Goal: Task Accomplishment & Management: Complete application form

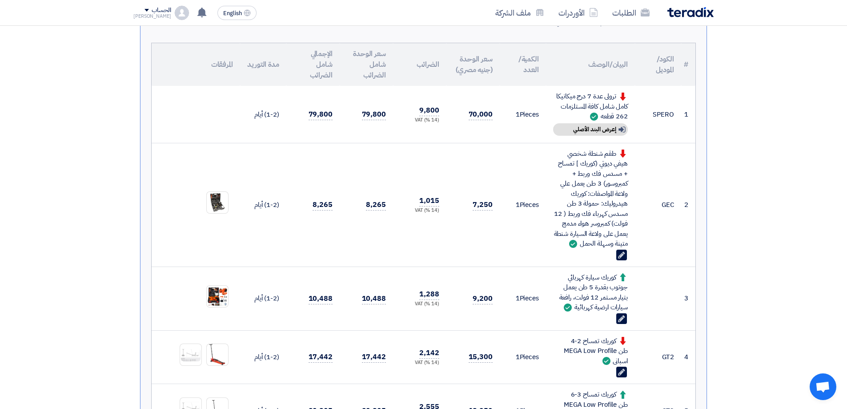
scroll to position [133, 0]
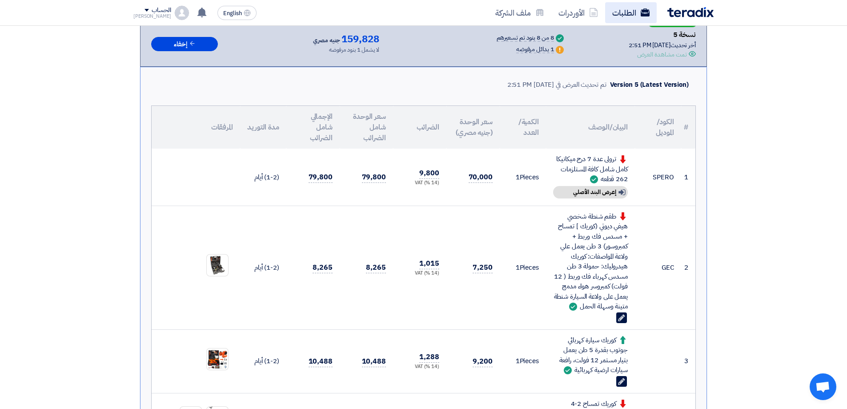
click at [648, 13] on icon at bounding box center [645, 12] width 9 height 9
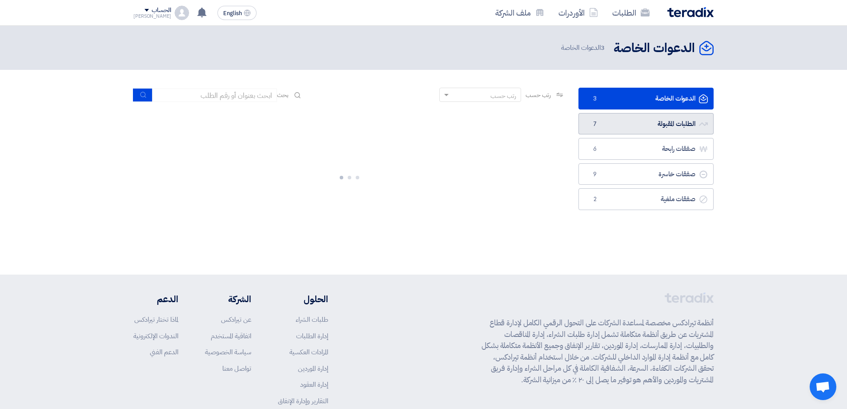
click at [670, 129] on link "الطلبات المقبولة الطلبات المقبولة 7" at bounding box center [646, 124] width 135 height 22
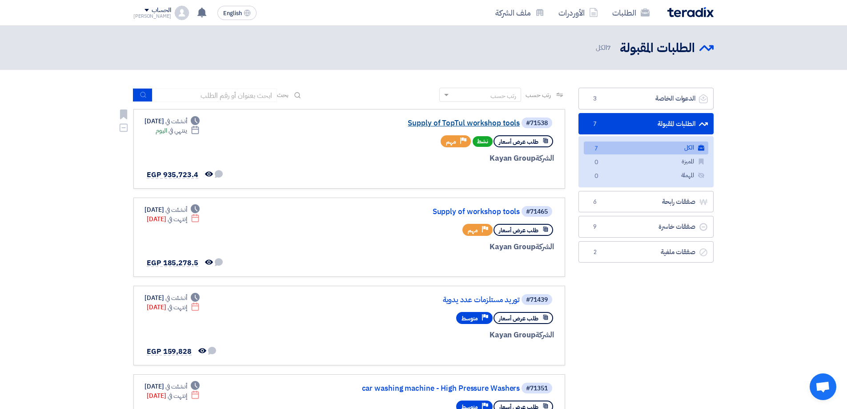
click at [424, 121] on link "Supply of TopTul workshop tools" at bounding box center [431, 123] width 178 height 8
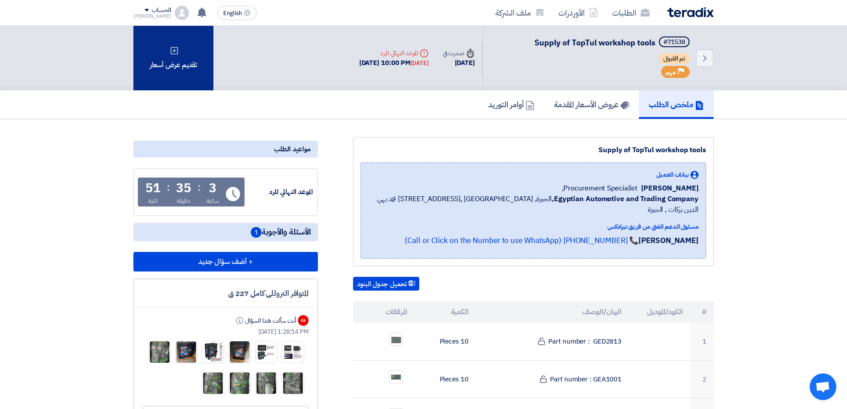
click at [173, 68] on div "تقديم عرض أسعار" at bounding box center [173, 58] width 80 height 65
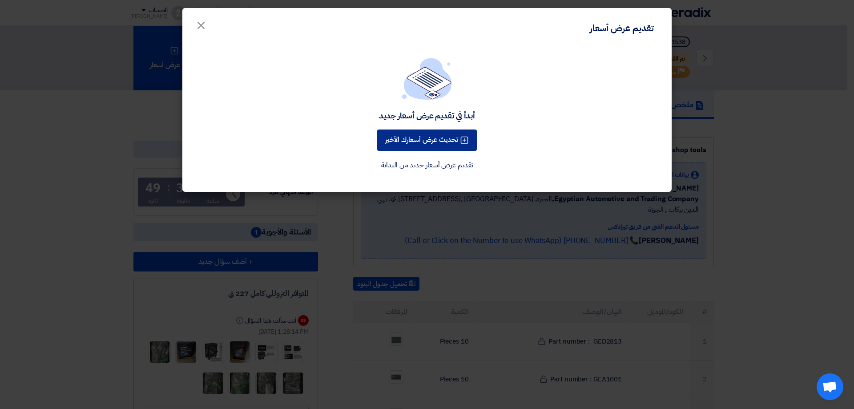
click at [436, 144] on button "تحديث عرض أسعارك الأخير" at bounding box center [427, 139] width 100 height 21
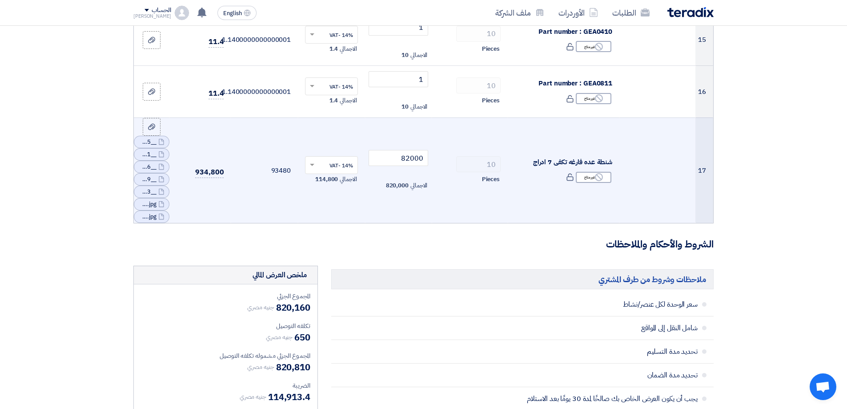
scroll to position [890, 0]
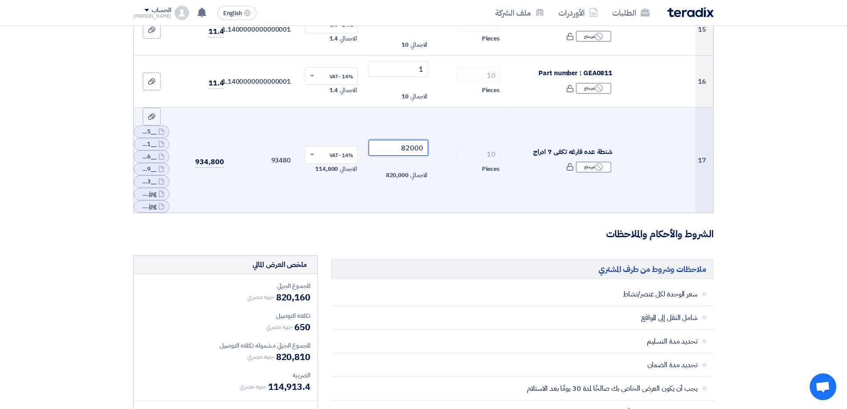
click at [407, 148] on input "82000" at bounding box center [399, 148] width 60 height 16
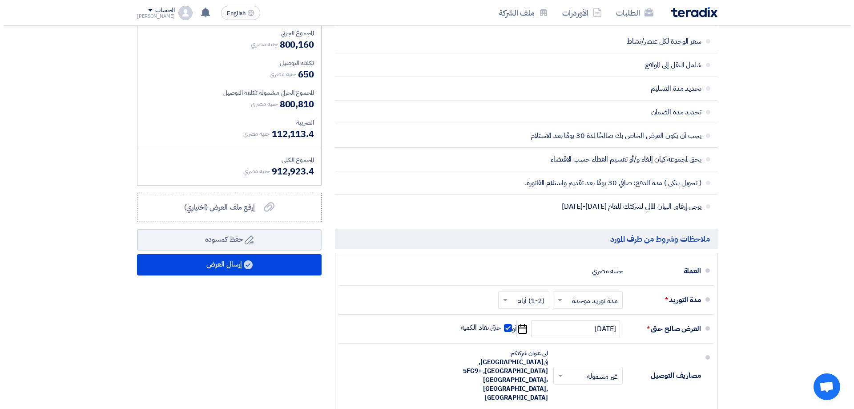
scroll to position [1157, 0]
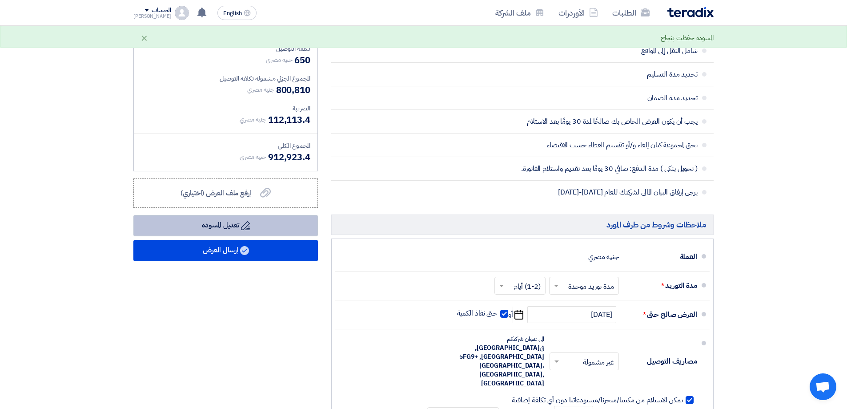
type input "80000"
click at [202, 218] on button "Draft تعديل المسوده" at bounding box center [225, 225] width 185 height 21
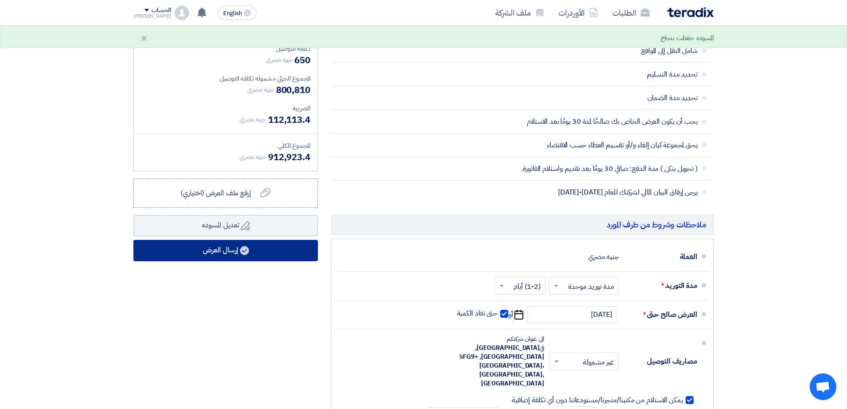
click at [225, 251] on button "إرسال العرض" at bounding box center [225, 250] width 185 height 21
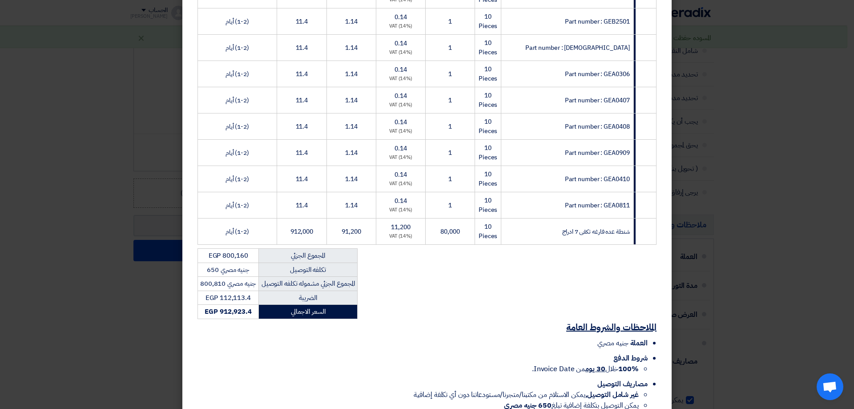
scroll to position [444, 0]
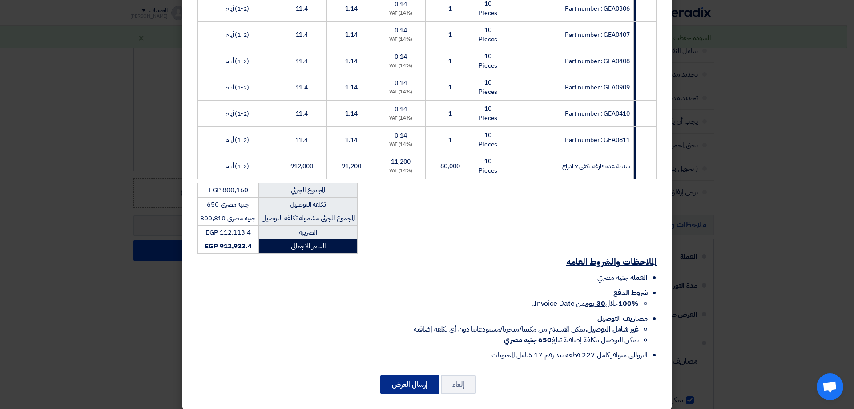
click at [429, 375] on button "إرسال العرض" at bounding box center [409, 385] width 59 height 20
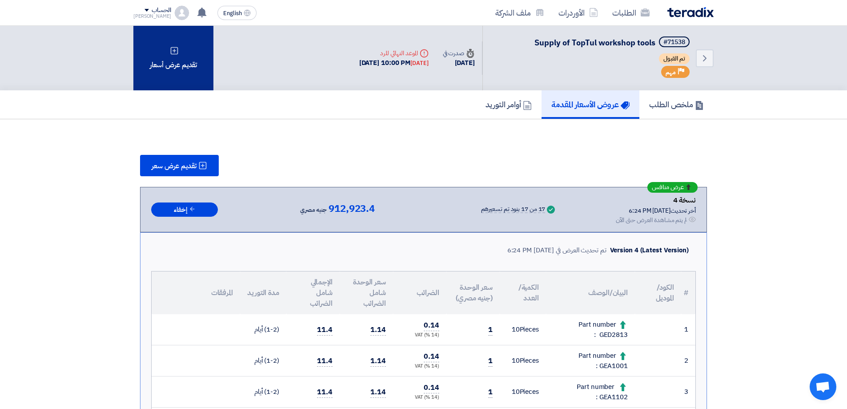
click at [179, 65] on div "تقديم عرض أسعار" at bounding box center [173, 58] width 80 height 65
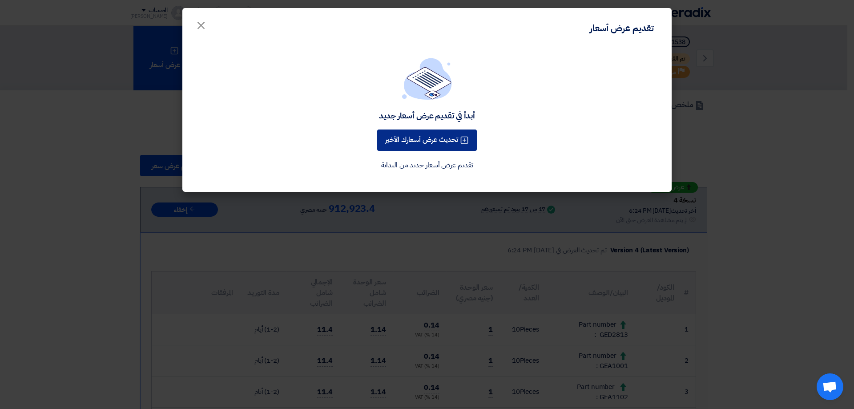
click at [435, 143] on button "تحديث عرض أسعارك الأخير" at bounding box center [427, 139] width 100 height 21
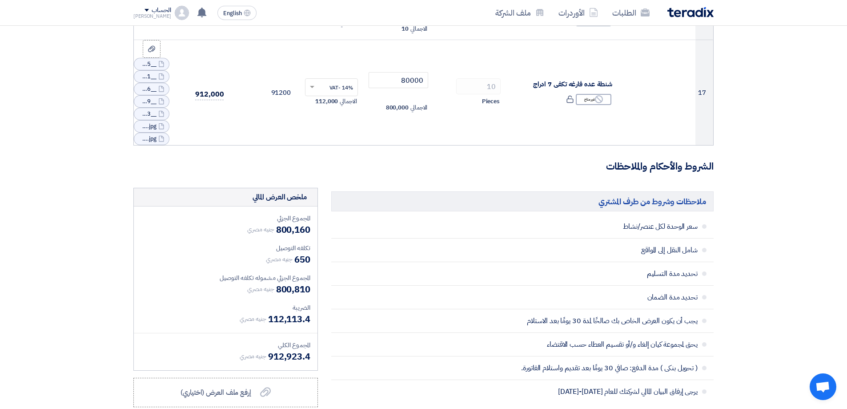
scroll to position [934, 0]
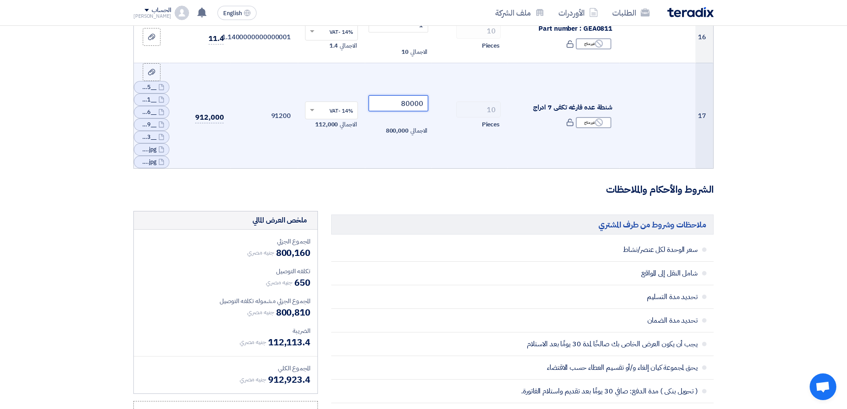
click at [409, 102] on input "80000" at bounding box center [399, 103] width 60 height 16
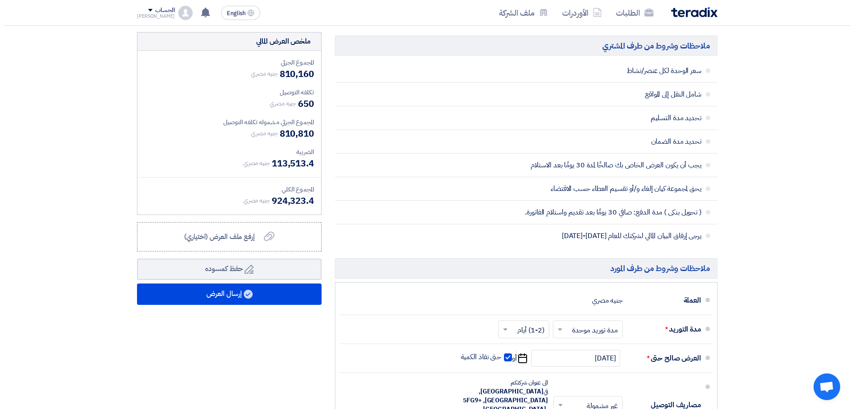
scroll to position [1201, 0]
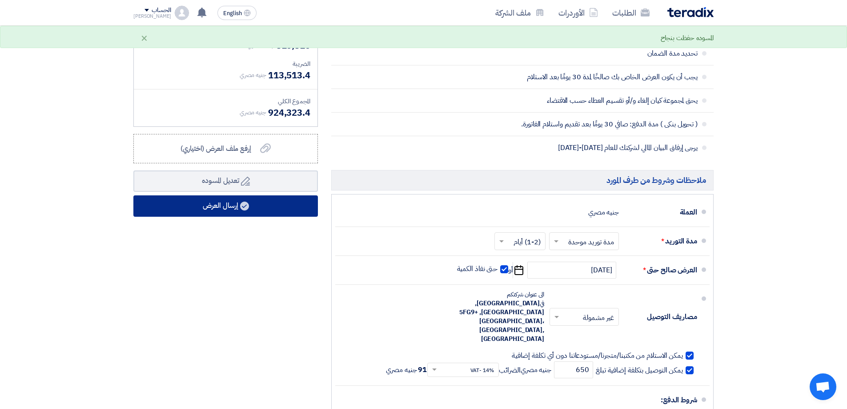
type input "81000"
click at [254, 212] on button "إرسال العرض" at bounding box center [225, 205] width 185 height 21
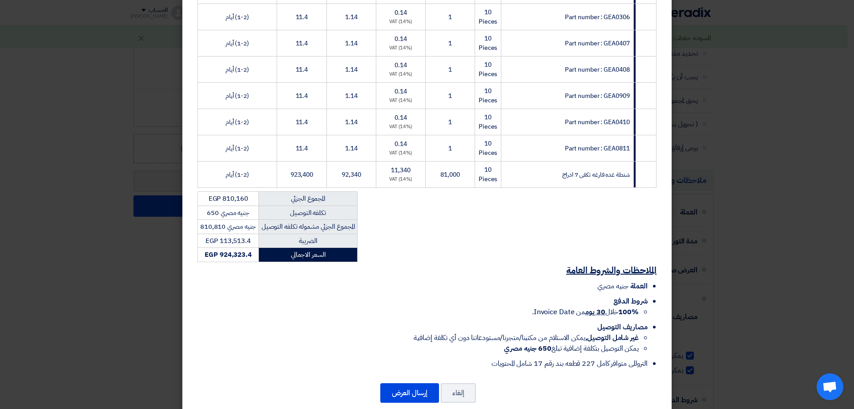
scroll to position [444, 0]
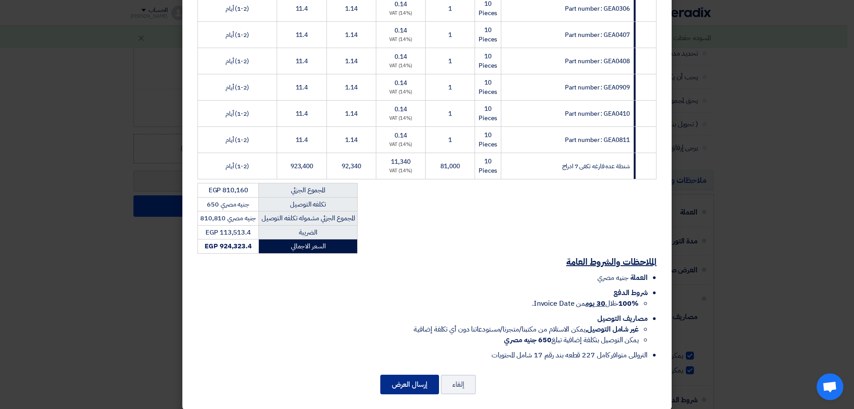
click at [415, 379] on button "إرسال العرض" at bounding box center [409, 385] width 59 height 20
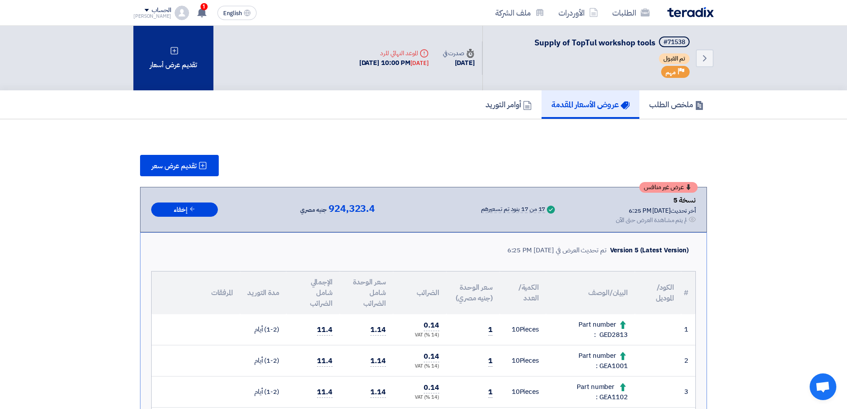
click at [179, 57] on div "تقديم عرض أسعار" at bounding box center [173, 58] width 80 height 65
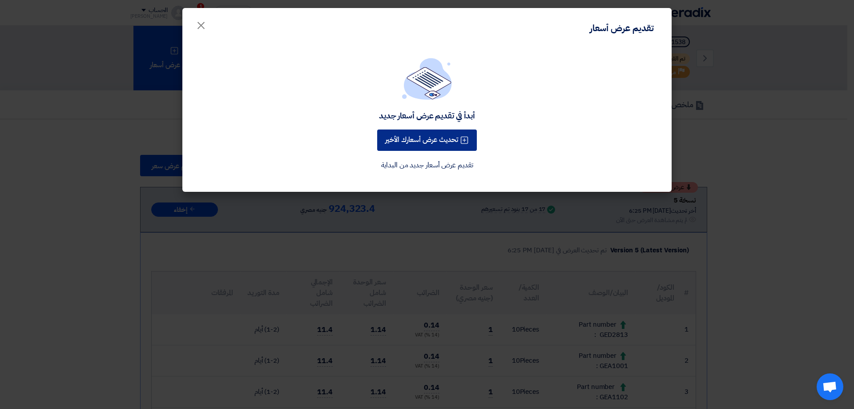
click at [412, 146] on button "تحديث عرض أسعارك الأخير" at bounding box center [427, 139] width 100 height 21
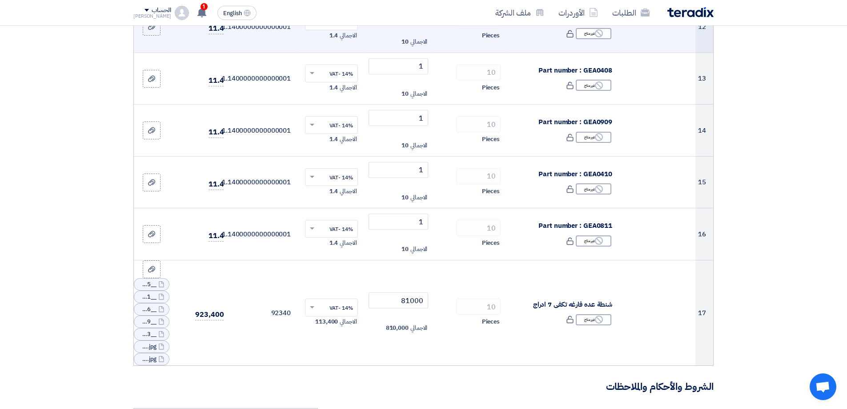
scroll to position [890, 0]
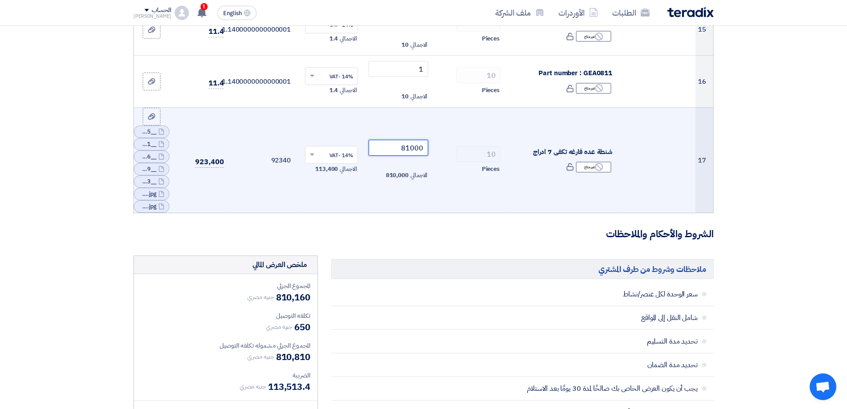
click at [408, 146] on input "81000" at bounding box center [399, 148] width 60 height 16
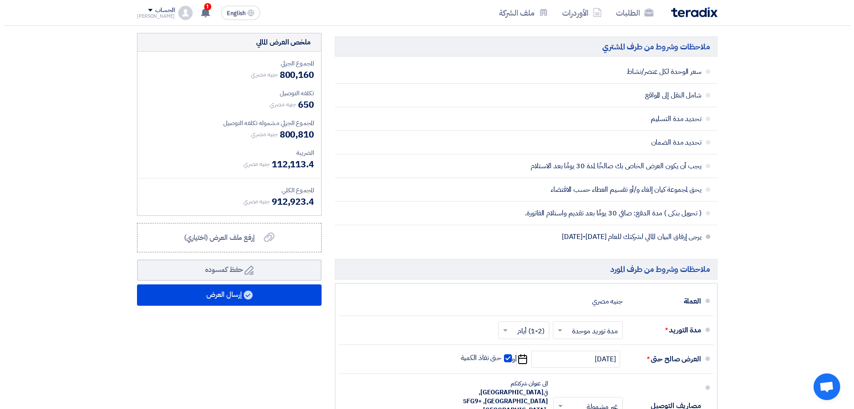
scroll to position [1157, 0]
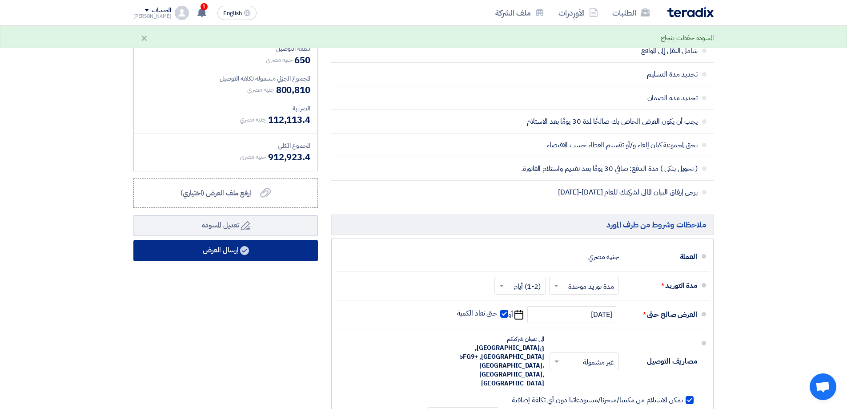
type input "80000"
click at [258, 253] on button "إرسال العرض" at bounding box center [225, 250] width 185 height 21
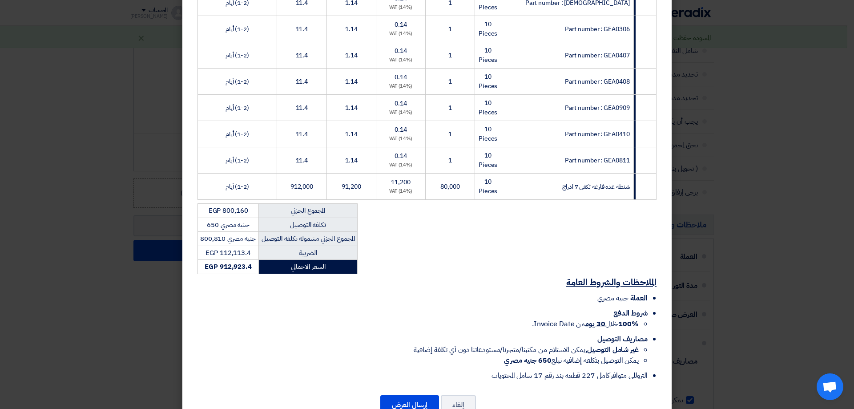
scroll to position [444, 0]
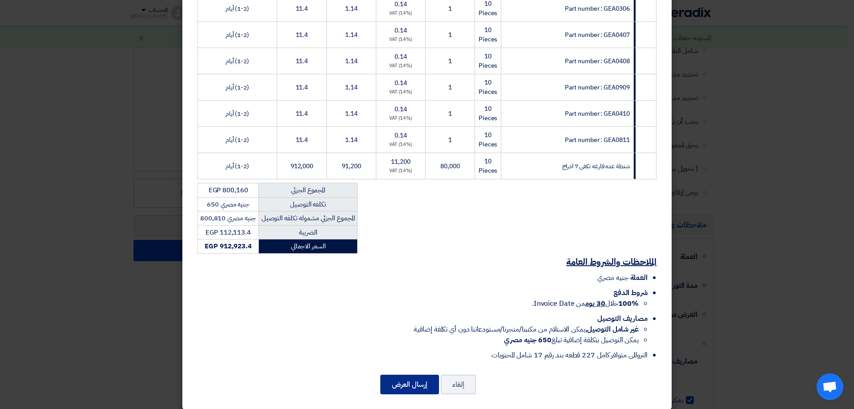
click at [404, 375] on button "إرسال العرض" at bounding box center [409, 385] width 59 height 20
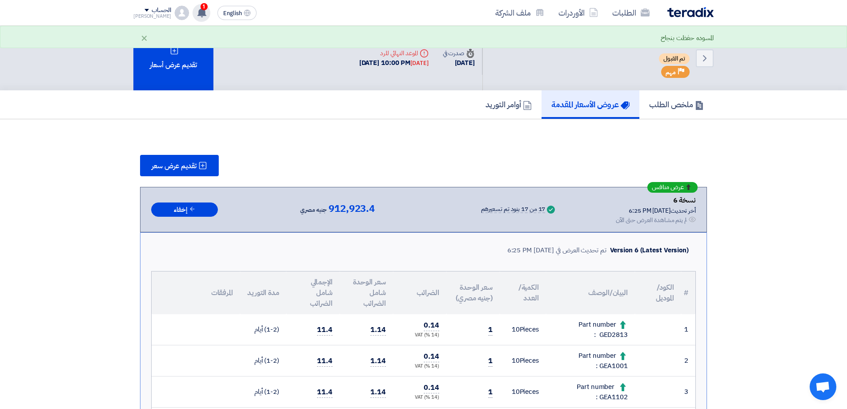
drag, startPoint x: 186, startPoint y: 8, endPoint x: 195, endPoint y: 9, distance: 9.0
click at [197, 8] on icon at bounding box center [202, 13] width 10 height 10
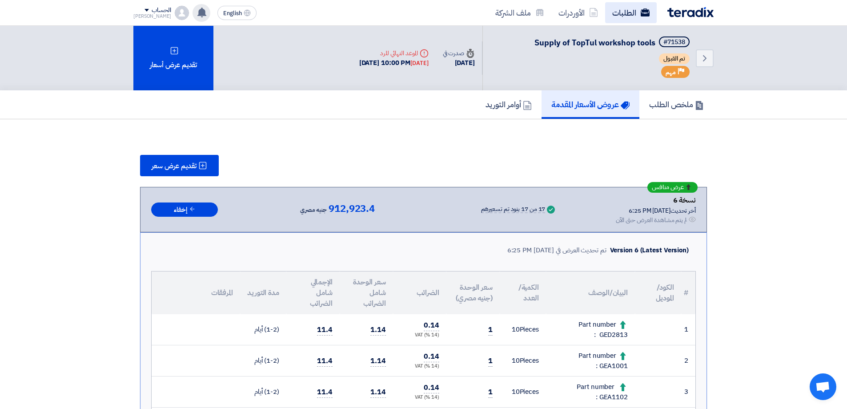
click at [627, 18] on link "الطلبات" at bounding box center [631, 12] width 52 height 21
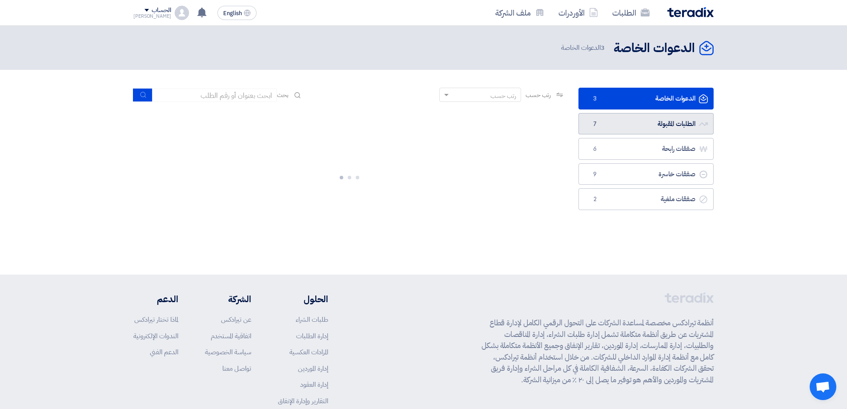
click at [681, 125] on link "الطلبات المقبولة الطلبات المقبولة 7" at bounding box center [646, 124] width 135 height 22
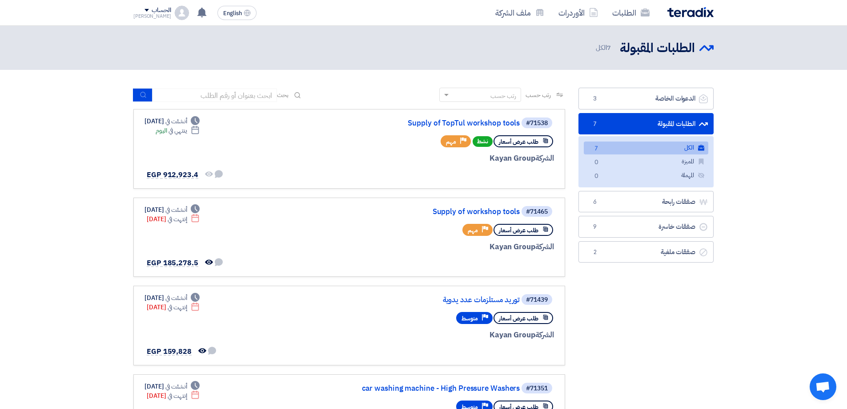
click at [609, 144] on link "الكل الكل 7" at bounding box center [646, 147] width 125 height 13
